Goal: Information Seeking & Learning: Learn about a topic

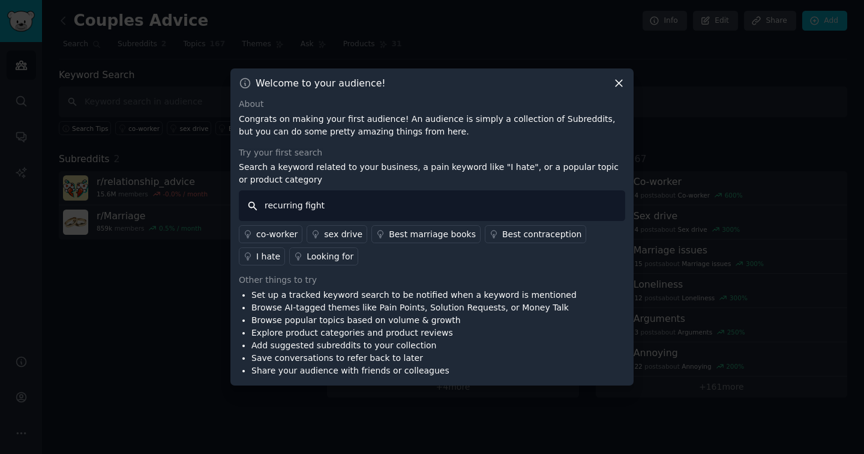
type input "recurring fights"
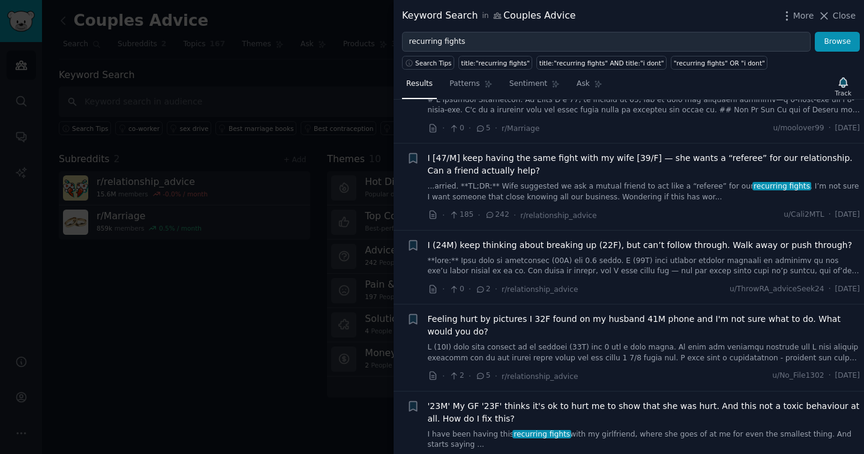
scroll to position [637, 0]
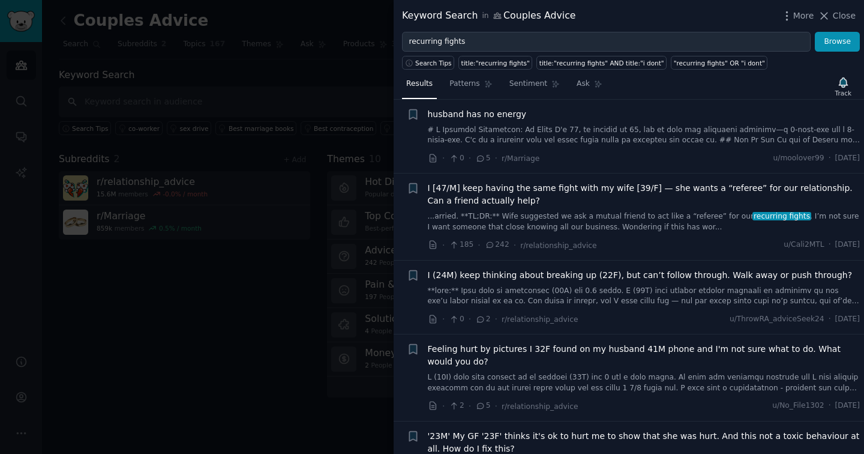
click at [475, 182] on span "I [47/M] keep having the same fight with my wife [39/F] — she wants a “referee”…" at bounding box center [644, 194] width 433 height 25
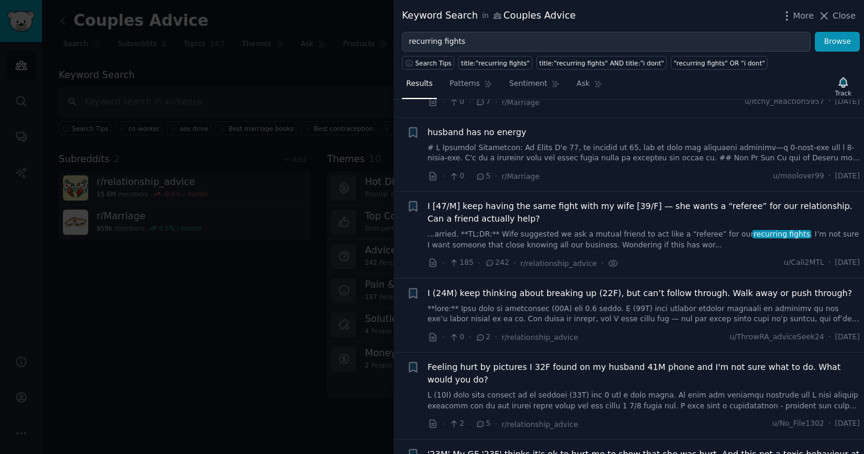
scroll to position [612, 0]
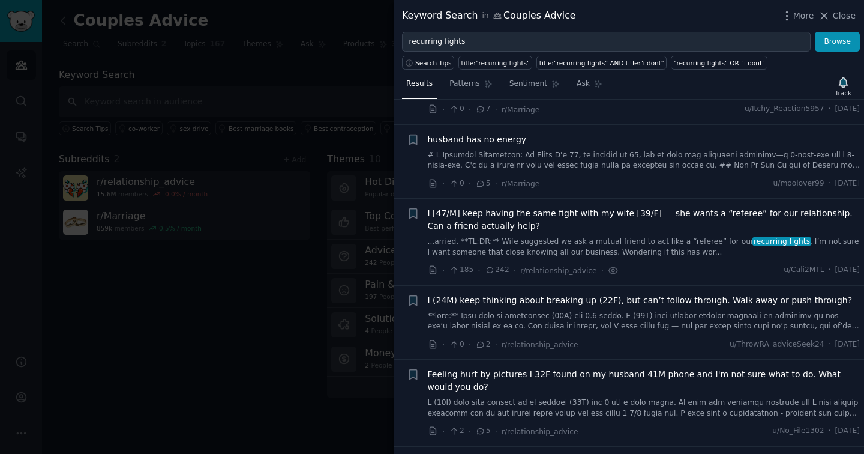
click at [539, 207] on span "I [47/M] keep having the same fight with my wife [39/F] — she wants a “referee”…" at bounding box center [644, 219] width 433 height 25
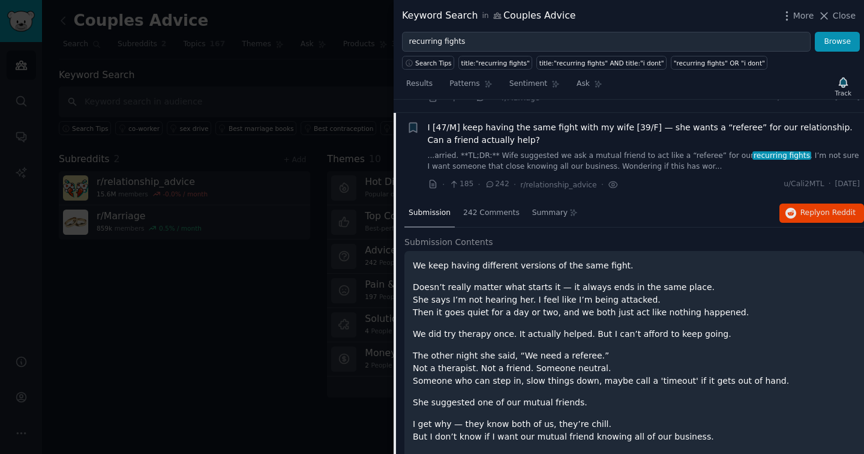
scroll to position [696, 0]
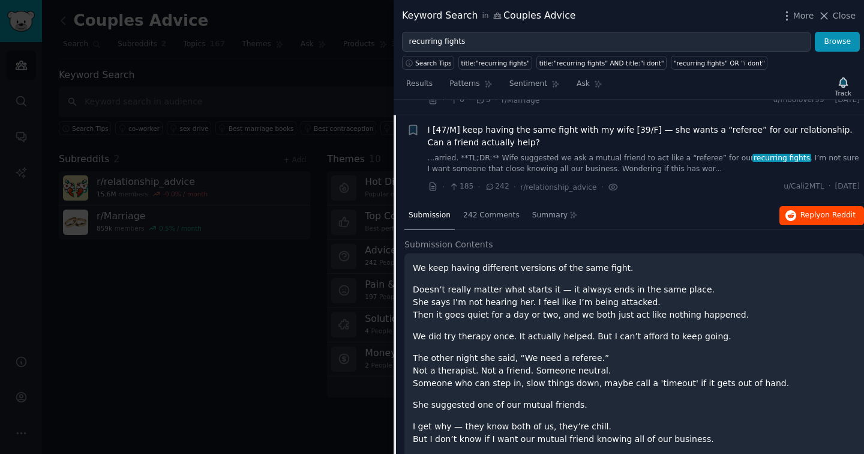
click at [830, 211] on span "on Reddit" at bounding box center [838, 215] width 35 height 8
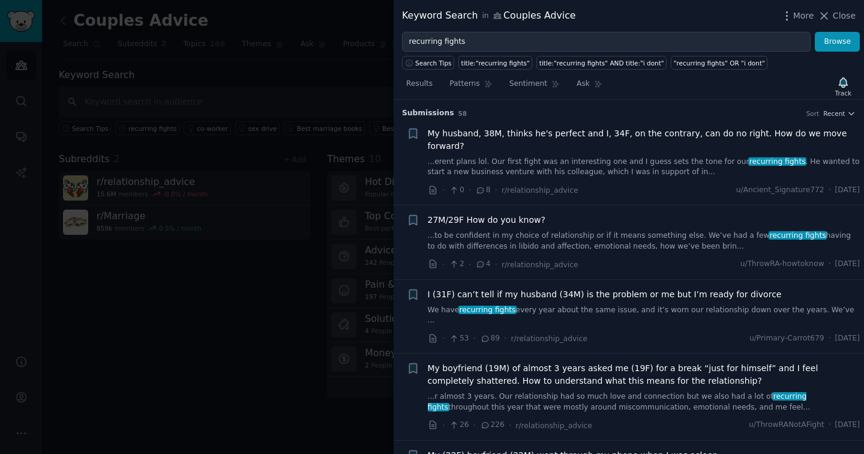
click at [314, 296] on div at bounding box center [432, 227] width 864 height 454
